Goal: Find specific page/section: Find specific page/section

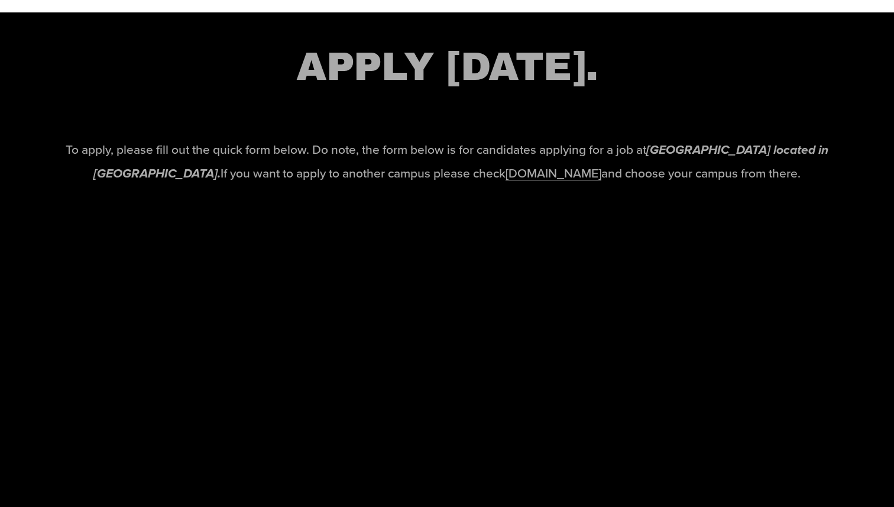
scroll to position [1811, 0]
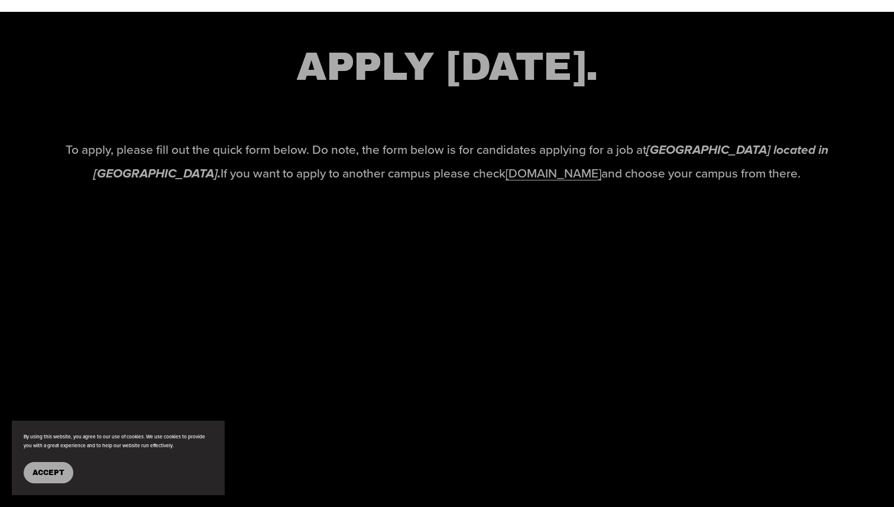
click at [506, 175] on link "www.eastwoodschools.com" at bounding box center [554, 173] width 96 height 18
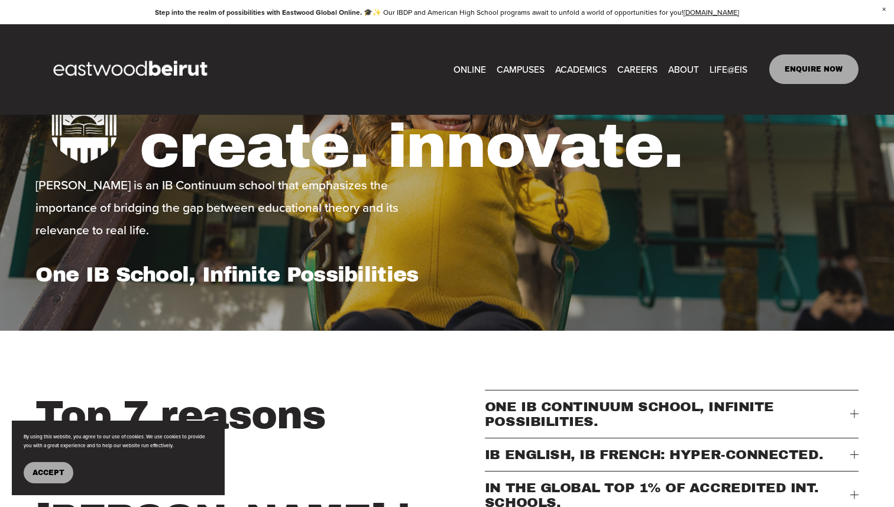
scroll to position [83, 0]
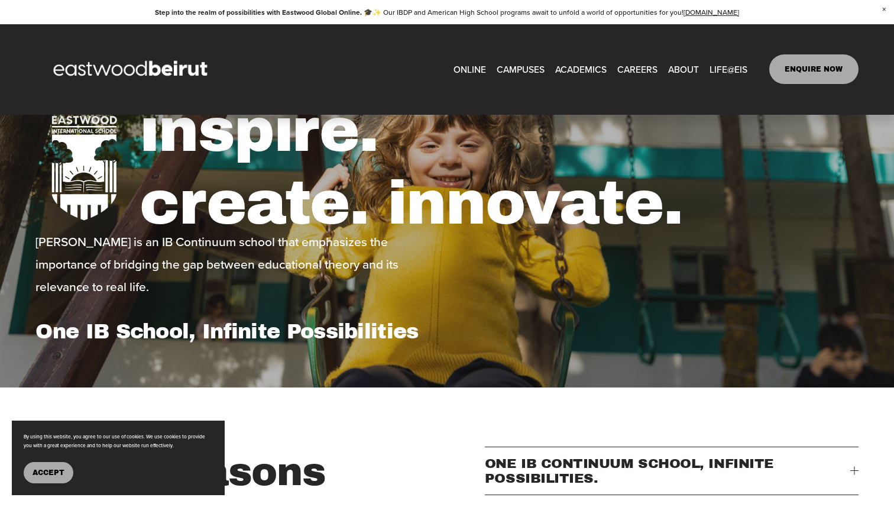
type input "*"
click at [649, 69] on link "CAREERS" at bounding box center [637, 69] width 40 height 18
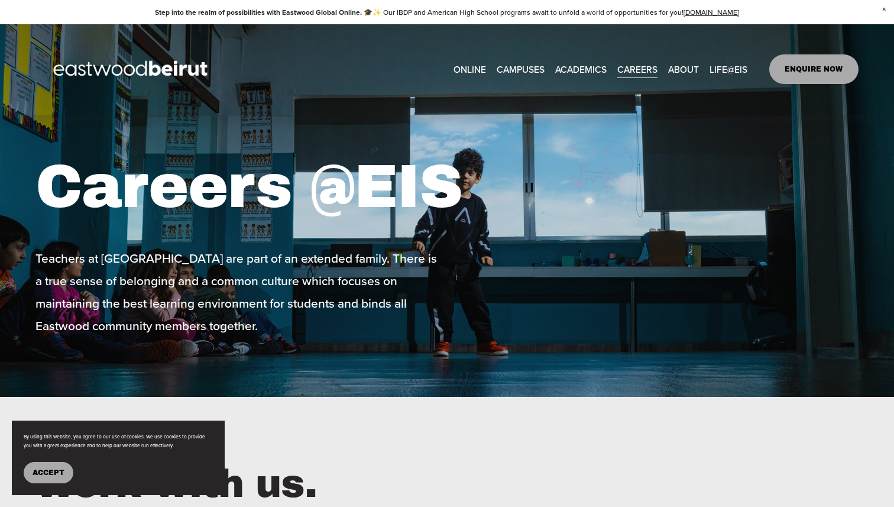
click at [636, 66] on link "CAREERS" at bounding box center [637, 69] width 40 height 18
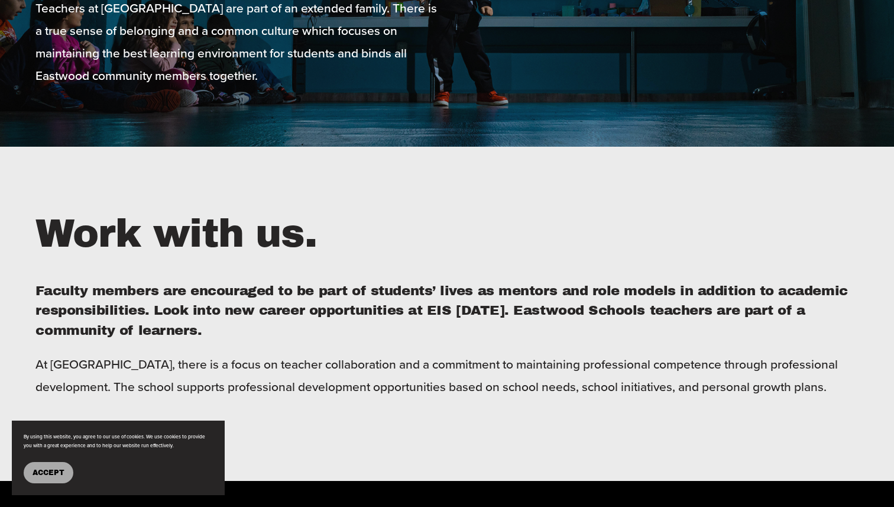
scroll to position [266, 0]
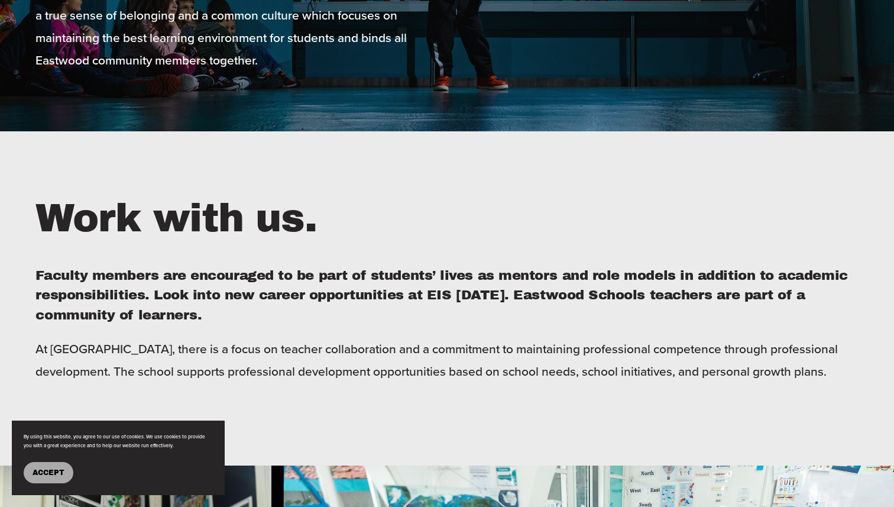
click at [50, 474] on span "Accept" at bounding box center [49, 472] width 32 height 8
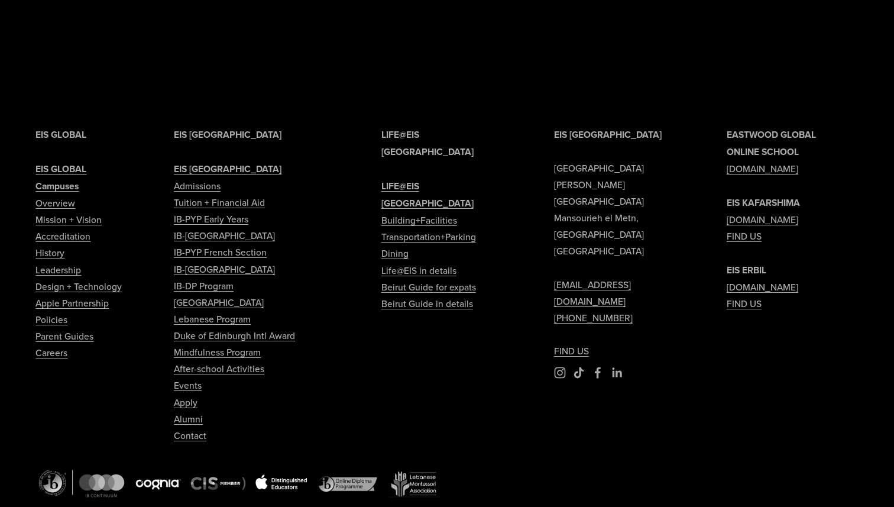
scroll to position [2853, 0]
